Goal: Task Accomplishment & Management: Manage account settings

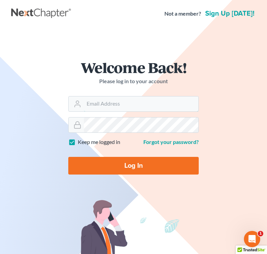
type input "[EMAIL_ADDRESS][DOMAIN_NAME]"
click at [138, 163] on input "Log In" at bounding box center [133, 166] width 130 height 18
type input "Thinking..."
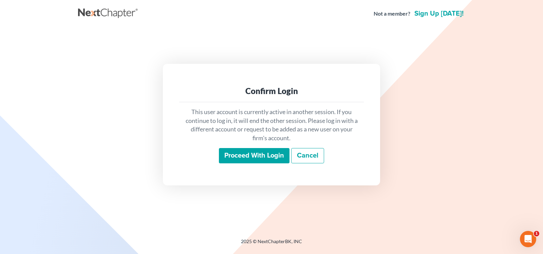
click at [251, 156] on input "Proceed with login" at bounding box center [254, 156] width 71 height 16
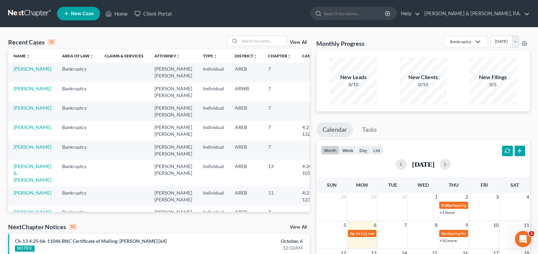
click at [295, 228] on link "View All" at bounding box center [298, 227] width 17 height 5
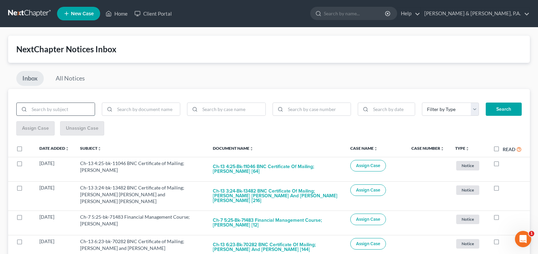
click at [75, 111] on input "search" at bounding box center [62, 109] width 66 height 13
click at [137, 114] on input "search" at bounding box center [148, 109] width 66 height 13
type input "N"
type input "BNC"
click at [495, 110] on button "Search" at bounding box center [504, 110] width 36 height 14
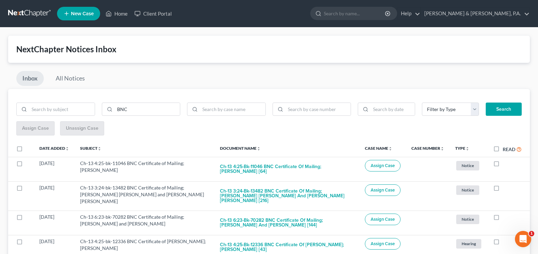
click at [503, 145] on label "Read" at bounding box center [512, 149] width 19 height 8
click at [505, 145] on input "Read" at bounding box center [507, 147] width 4 height 4
checkbox input "true"
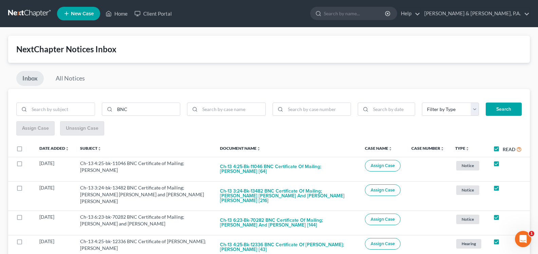
checkbox input "true"
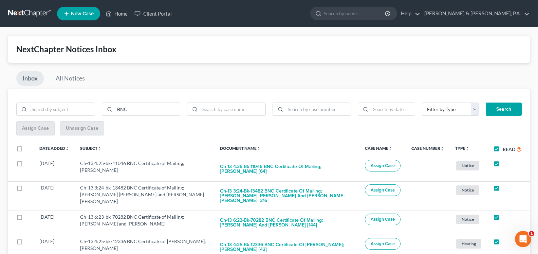
checkbox input "true"
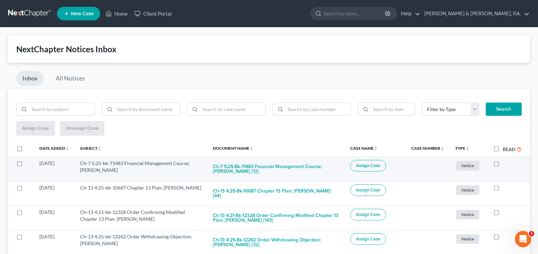
click at [503, 165] on label at bounding box center [503, 165] width 0 height 0
click at [505, 164] on input "checkbox" at bounding box center [507, 162] width 4 height 4
checkbox input "true"
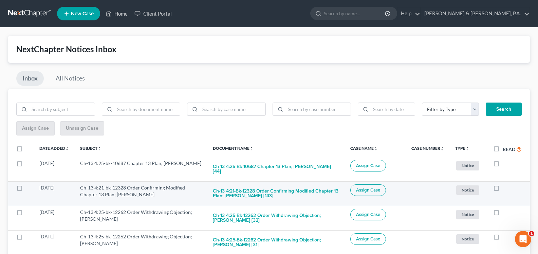
click at [503, 189] on label at bounding box center [503, 189] width 0 height 0
click at [505, 186] on input "checkbox" at bounding box center [507, 186] width 4 height 4
checkbox input "true"
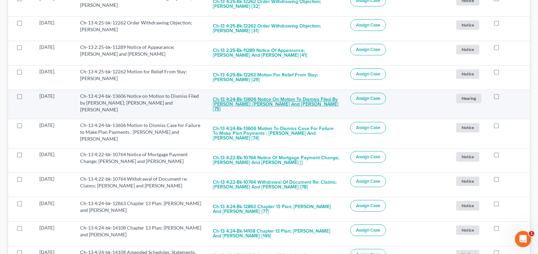
scroll to position [159, 0]
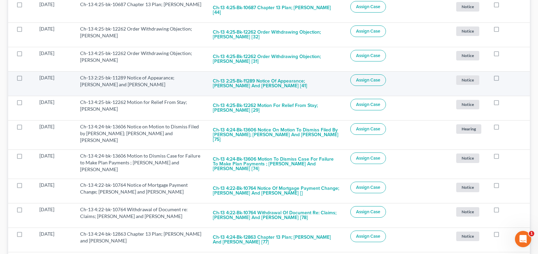
click at [503, 79] on label at bounding box center [503, 79] width 0 height 0
click at [505, 78] on input "checkbox" at bounding box center [507, 76] width 4 height 4
checkbox input "true"
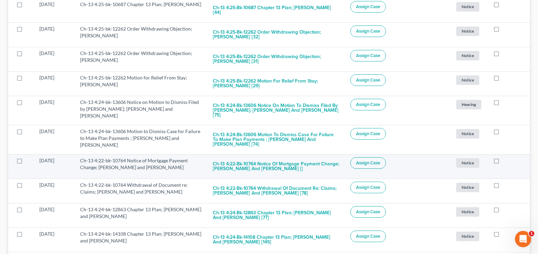
click at [503, 162] on label at bounding box center [503, 162] width 0 height 0
click at [505, 157] on input "checkbox" at bounding box center [507, 159] width 4 height 4
checkbox input "true"
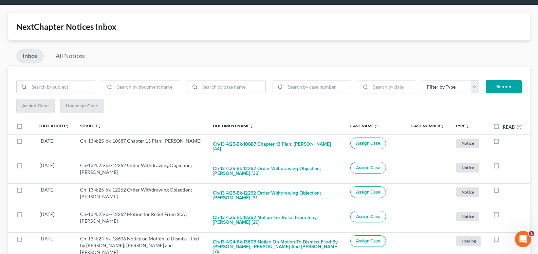
scroll to position [0, 0]
